Goal: Task Accomplishment & Management: Manage account settings

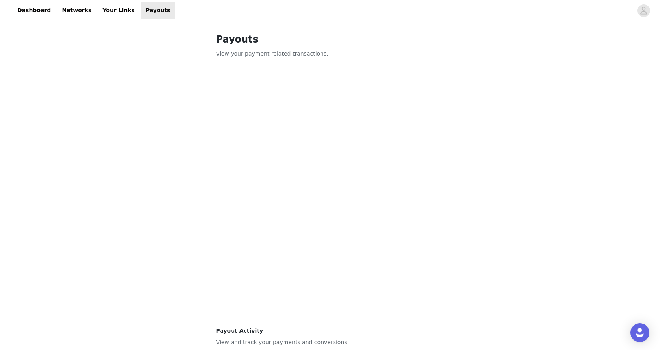
click at [519, 116] on div "Payouts View your payment related transactions. Payout Activity View and track …" at bounding box center [334, 261] width 669 height 477
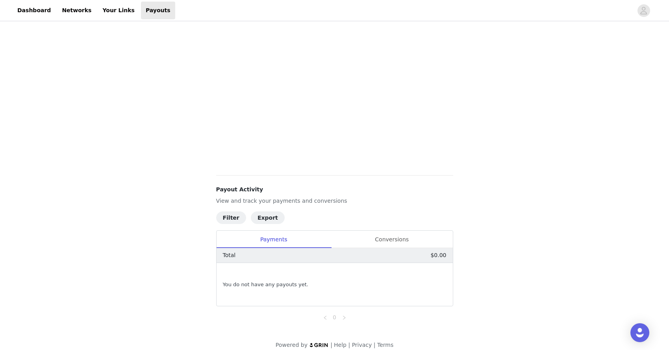
scroll to position [150, 0]
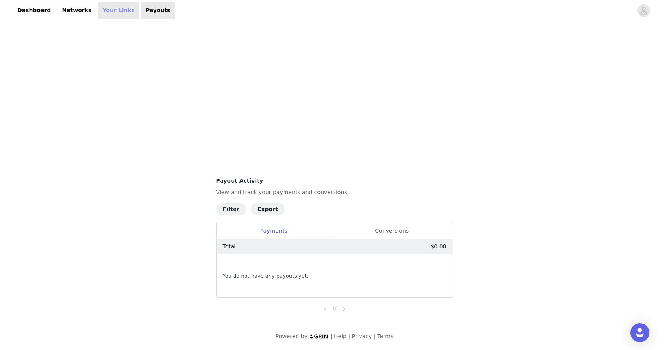
click at [102, 9] on link "Your Links" at bounding box center [119, 11] width 42 height 18
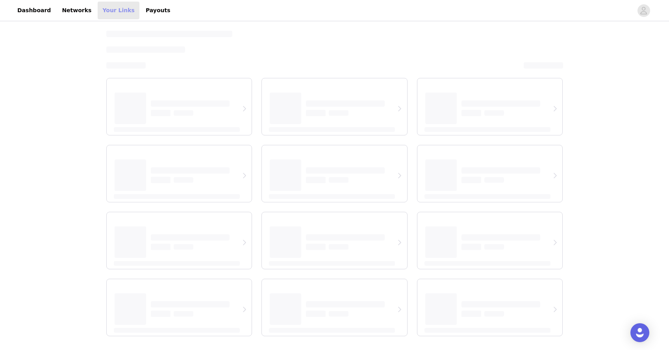
select select "12"
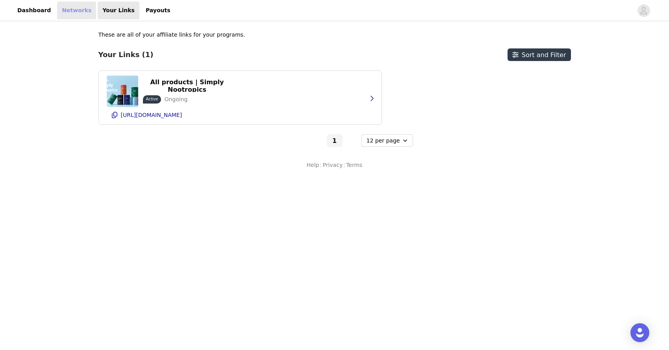
click at [67, 13] on link "Networks" at bounding box center [76, 11] width 39 height 18
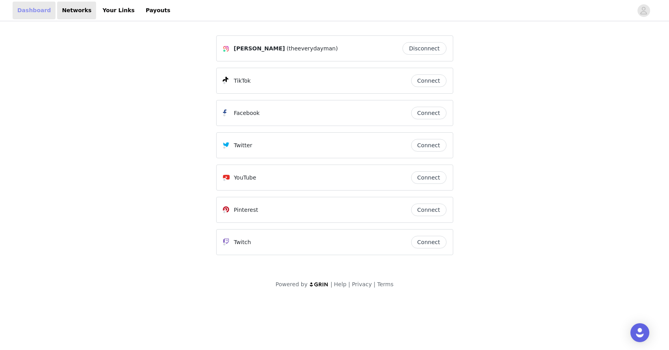
click at [34, 14] on link "Dashboard" at bounding box center [34, 11] width 43 height 18
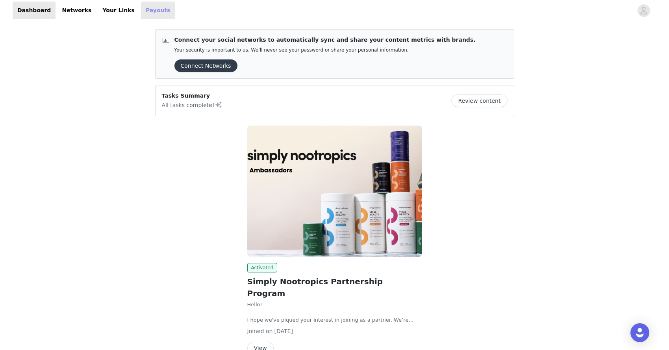
click at [141, 11] on link "Payouts" at bounding box center [158, 11] width 34 height 18
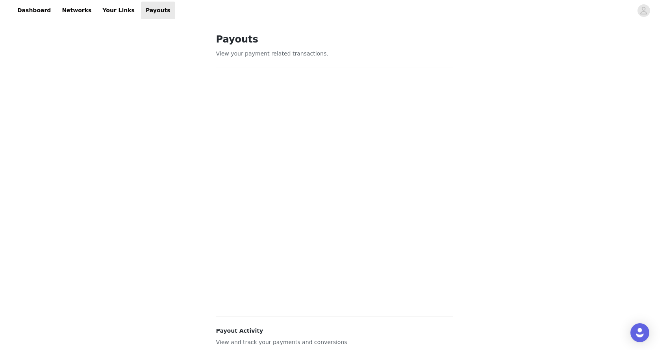
click at [514, 130] on div "Payouts View your payment related transactions. Payout Activity View and track …" at bounding box center [334, 261] width 669 height 477
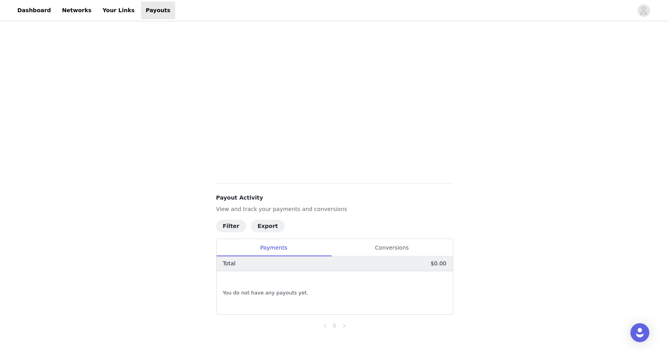
scroll to position [150, 0]
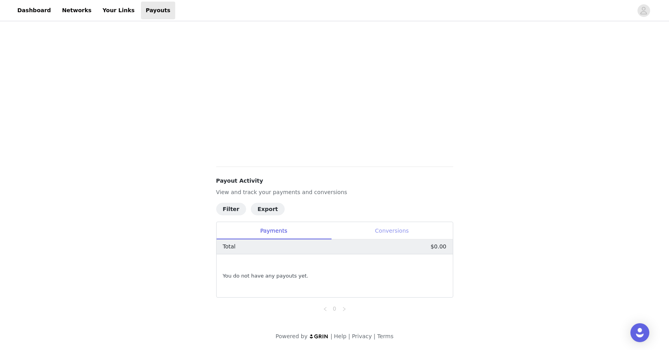
click at [386, 230] on div "Conversions" at bounding box center [392, 231] width 122 height 18
